Goal: Find specific page/section: Find specific page/section

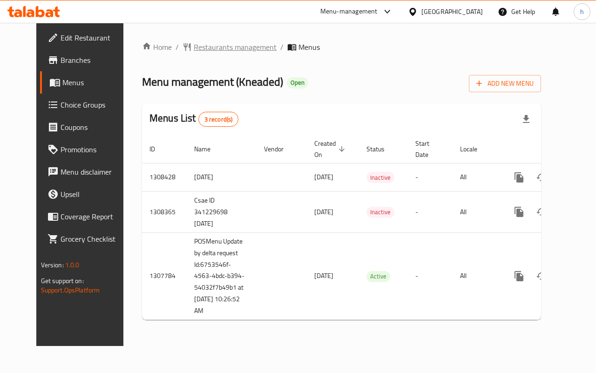
click at [217, 45] on span "Restaurants management" at bounding box center [235, 46] width 83 height 11
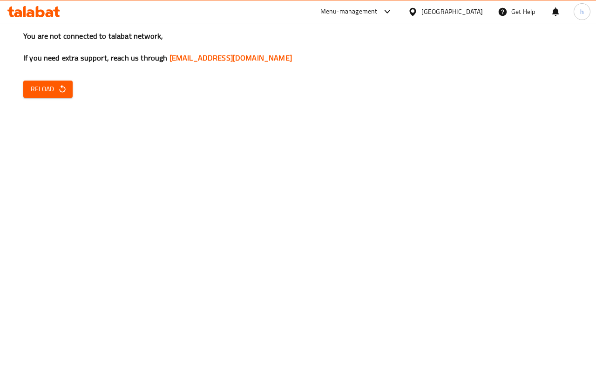
click at [55, 93] on span "Reload" at bounding box center [48, 89] width 34 height 12
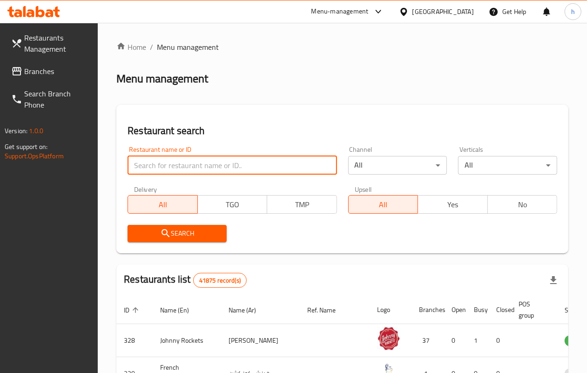
click at [220, 169] on input "search" at bounding box center [232, 165] width 209 height 19
paste input "689844"
type input "689844"
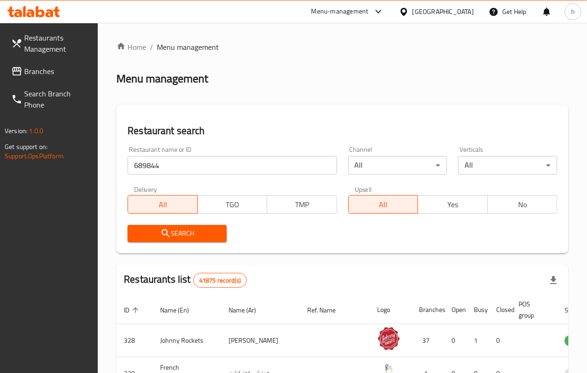
click at [143, 225] on button "Search" at bounding box center [177, 233] width 99 height 17
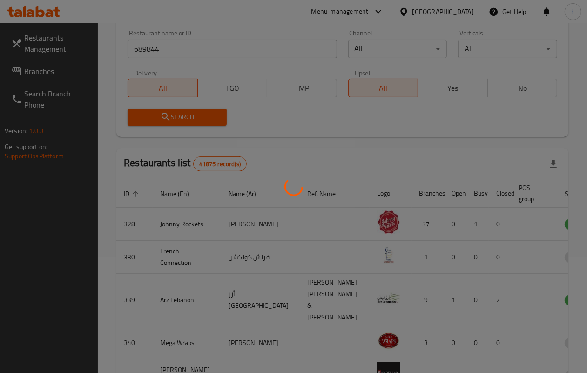
scroll to position [52, 0]
